Goal: Find specific page/section: Find specific page/section

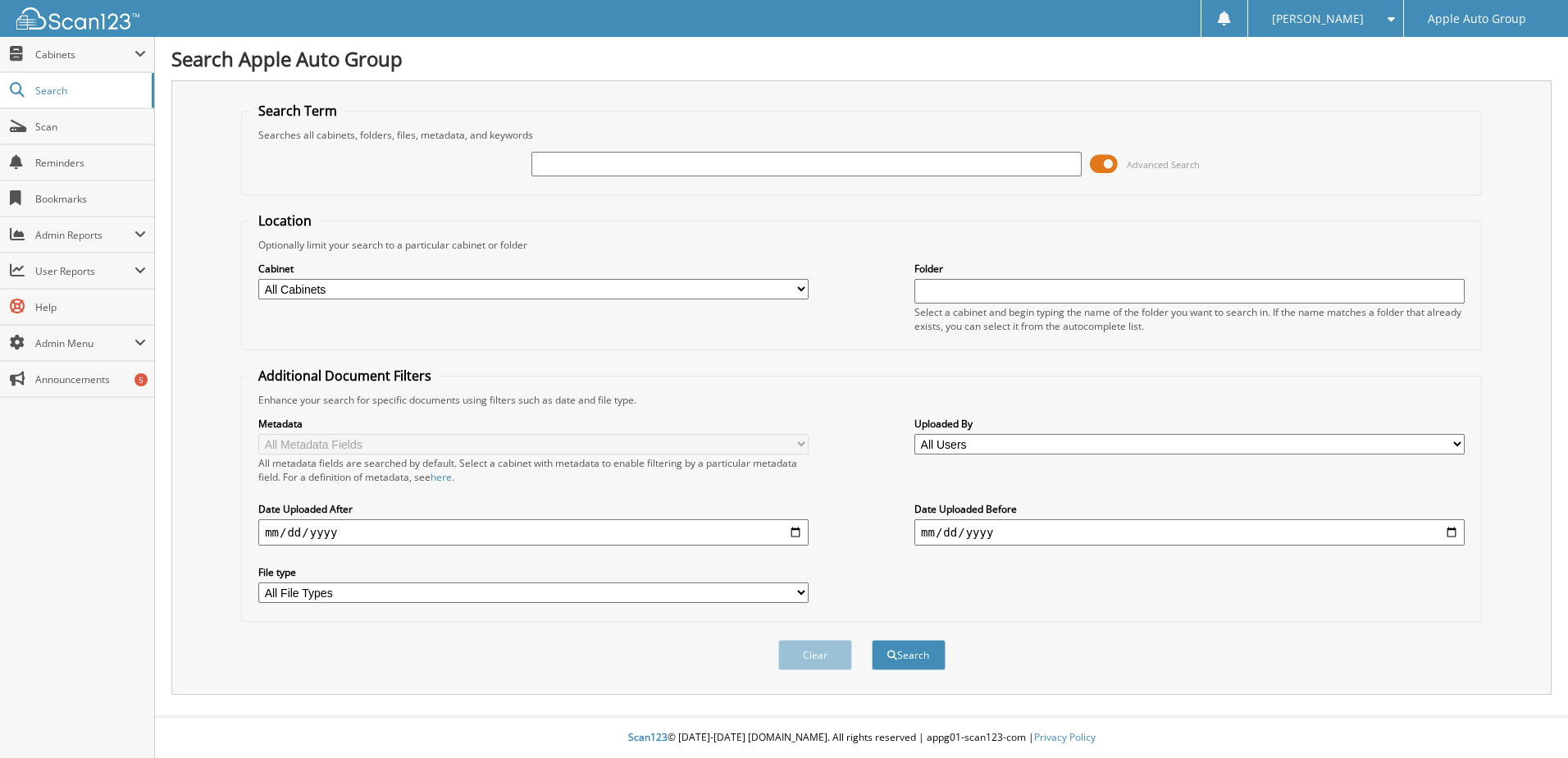
click at [584, 160] on input "text" at bounding box center [806, 164] width 550 height 25
type input "1431"
click at [872, 640] on button "Search" at bounding box center [908, 655] width 74 height 31
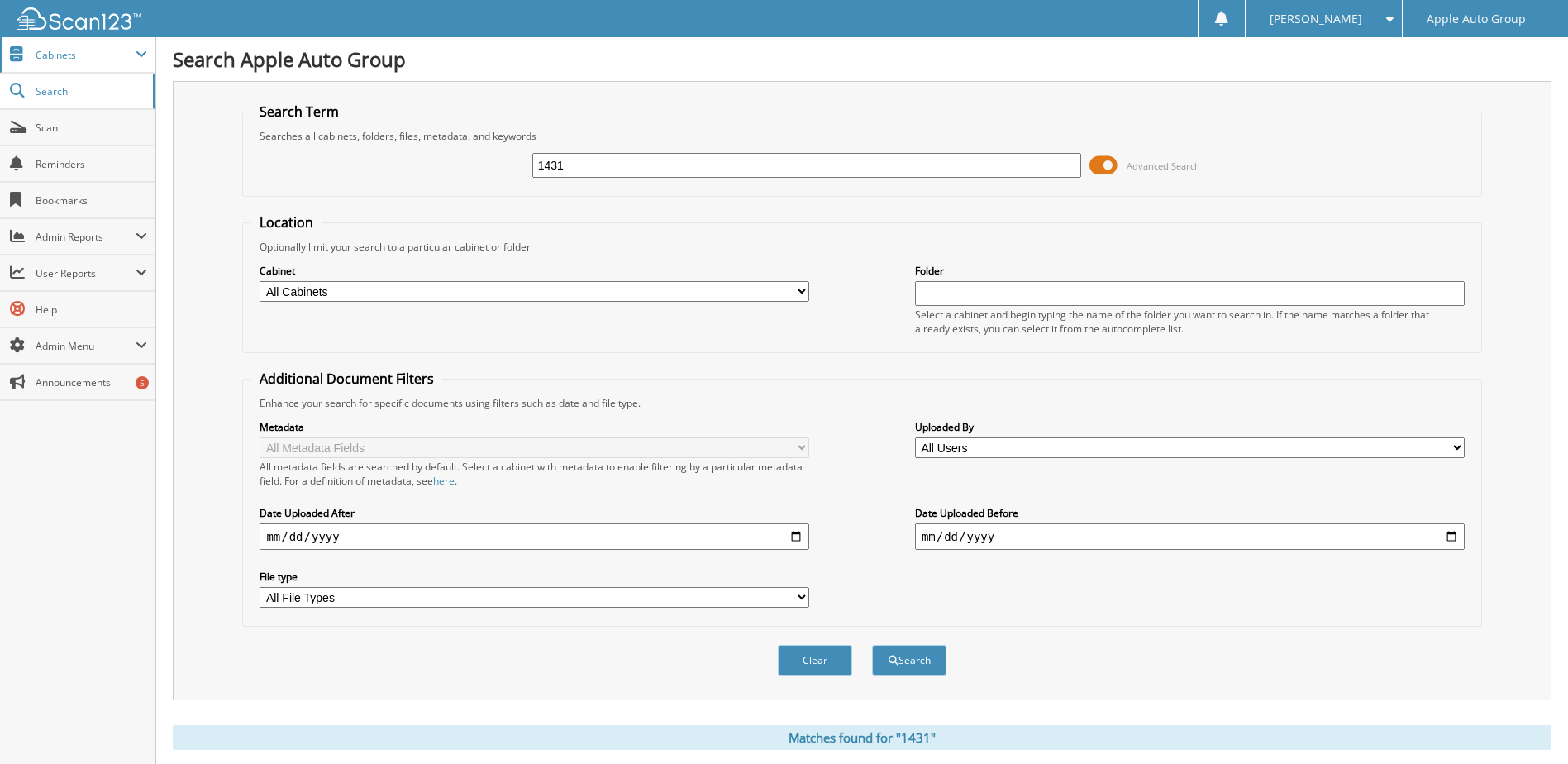
click at [62, 48] on span "Cabinets" at bounding box center [85, 54] width 100 height 14
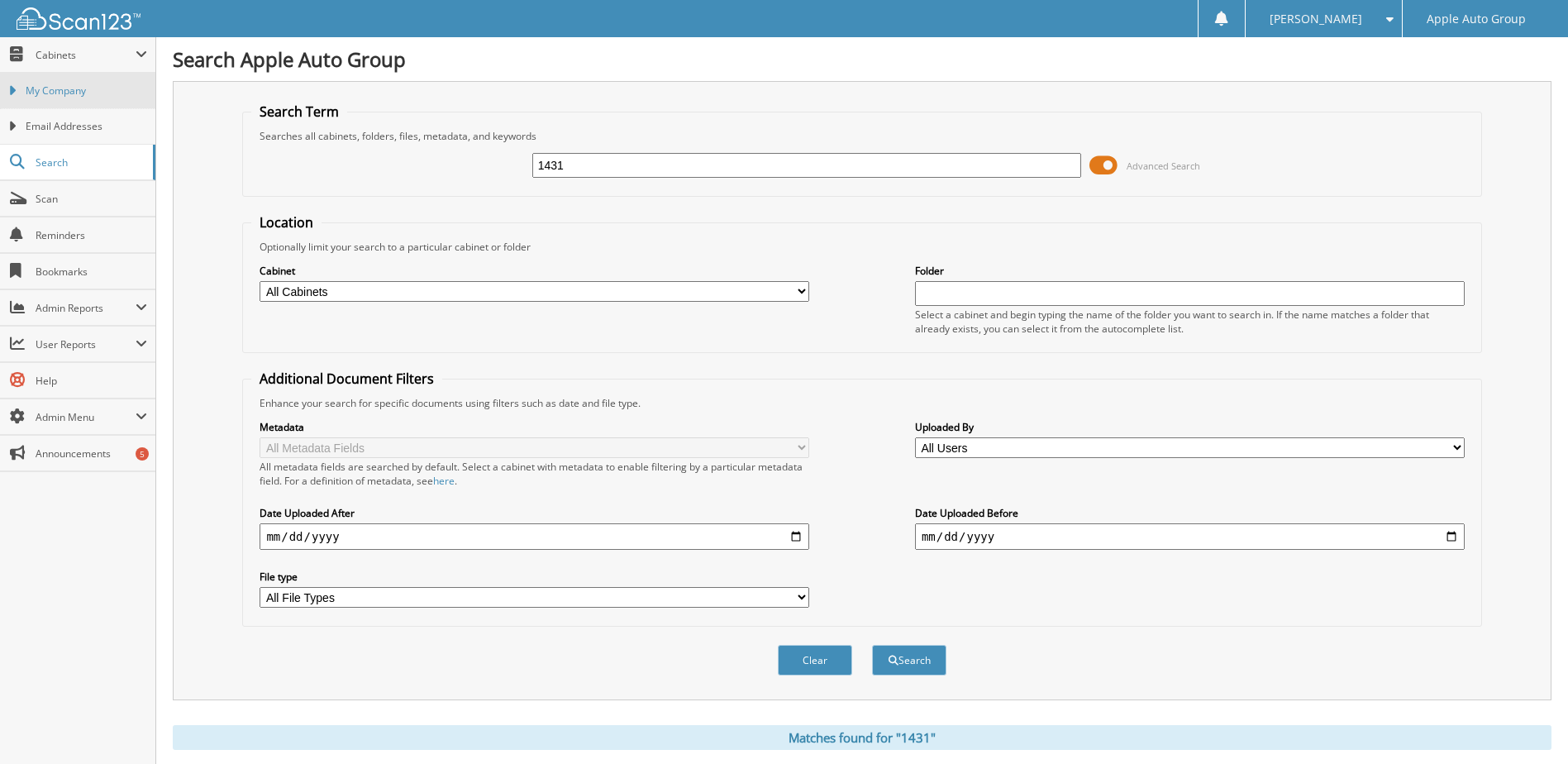
click at [59, 79] on link "My Company" at bounding box center [78, 90] width 155 height 36
